Goal: Information Seeking & Learning: Learn about a topic

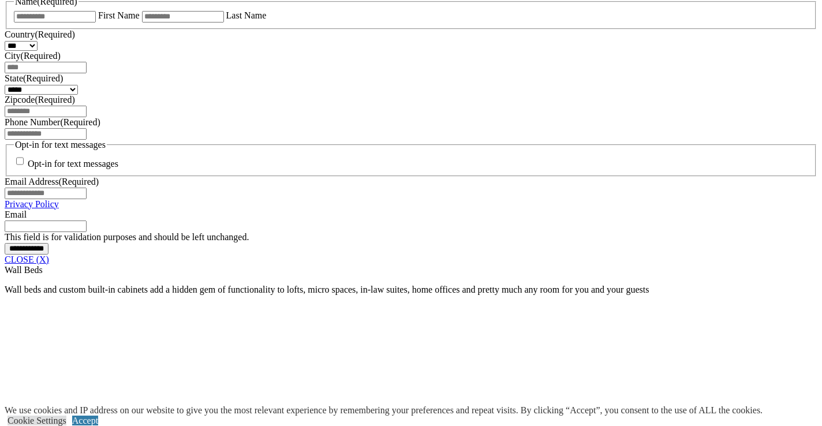
scroll to position [811, 0]
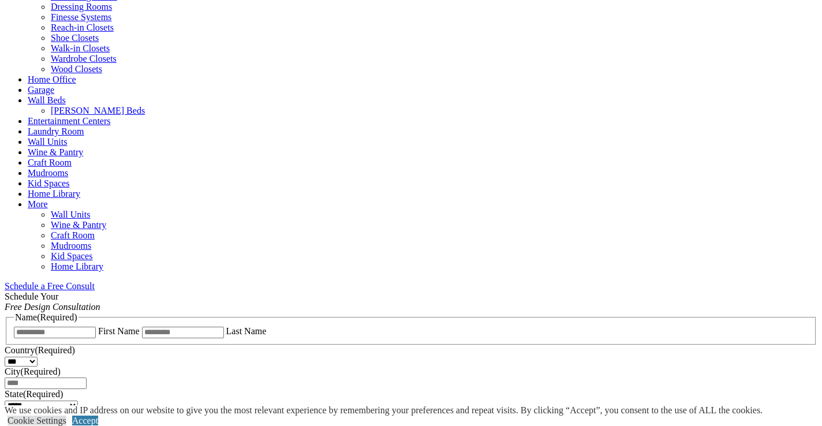
scroll to position [491, 0]
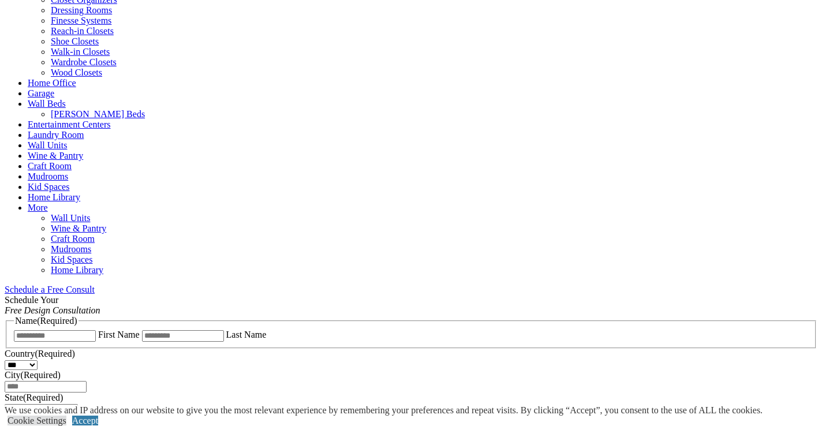
click at [95, 285] on span "Schedule a Free Consult (opens a dropdown menu)" at bounding box center [95, 290] width 0 height 10
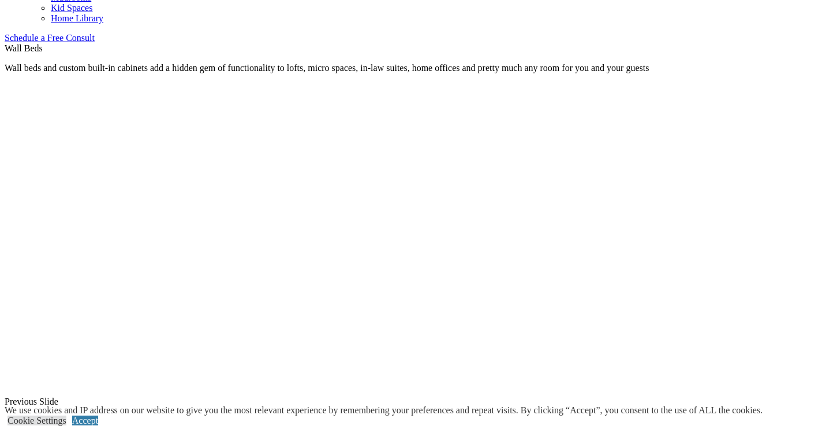
scroll to position [741, 0]
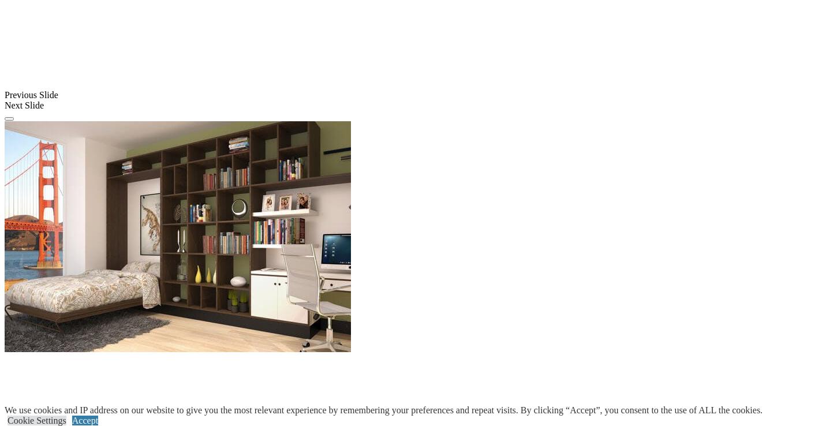
scroll to position [1037, 0]
